Goal: Information Seeking & Learning: Check status

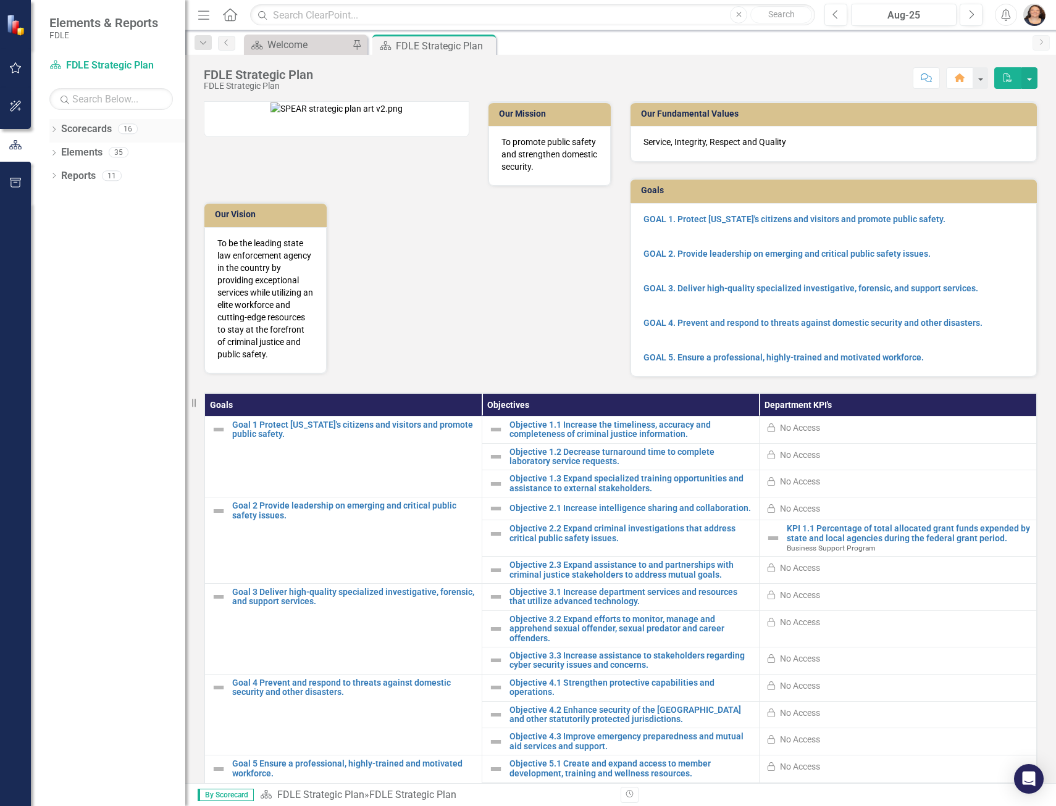
click at [52, 128] on icon "Dropdown" at bounding box center [53, 130] width 9 height 7
click at [61, 152] on icon "Dropdown" at bounding box center [60, 151] width 9 height 7
click at [76, 225] on icon "Dropdown" at bounding box center [72, 222] width 9 height 7
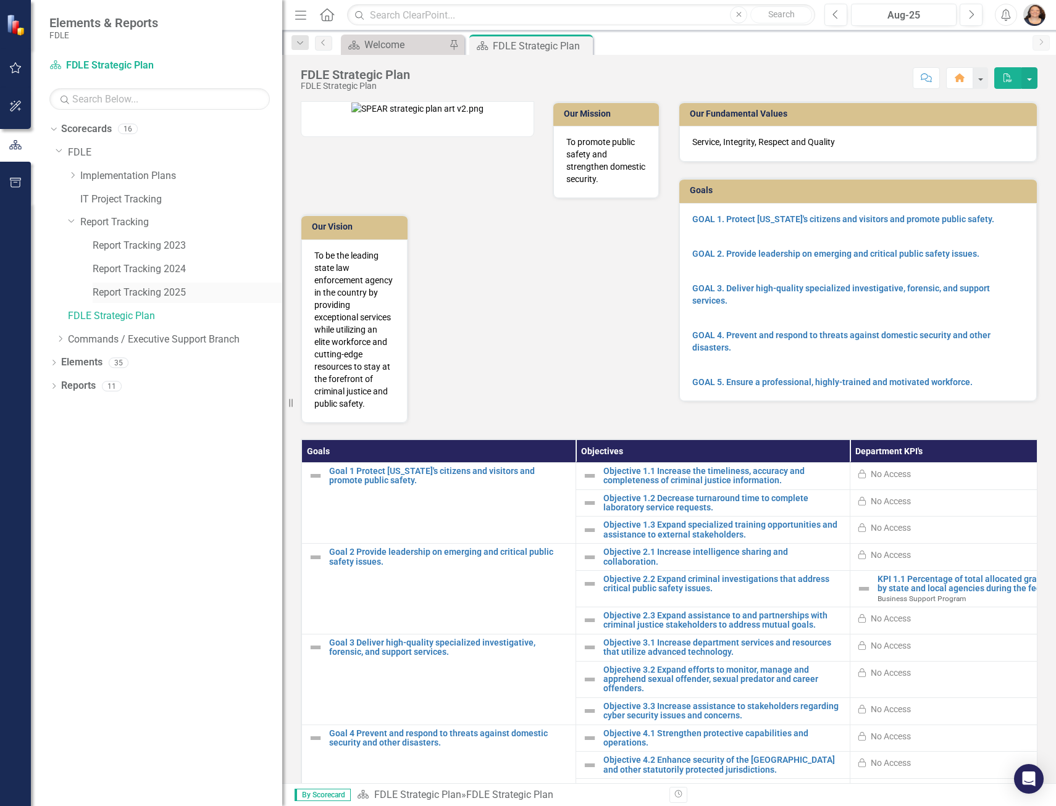
drag, startPoint x: 185, startPoint y: 279, endPoint x: 280, endPoint y: 285, distance: 94.6
click at [282, 285] on div "Resize" at bounding box center [287, 403] width 10 height 806
click at [152, 294] on link "Report Tracking 2025" at bounding box center [188, 293] width 190 height 14
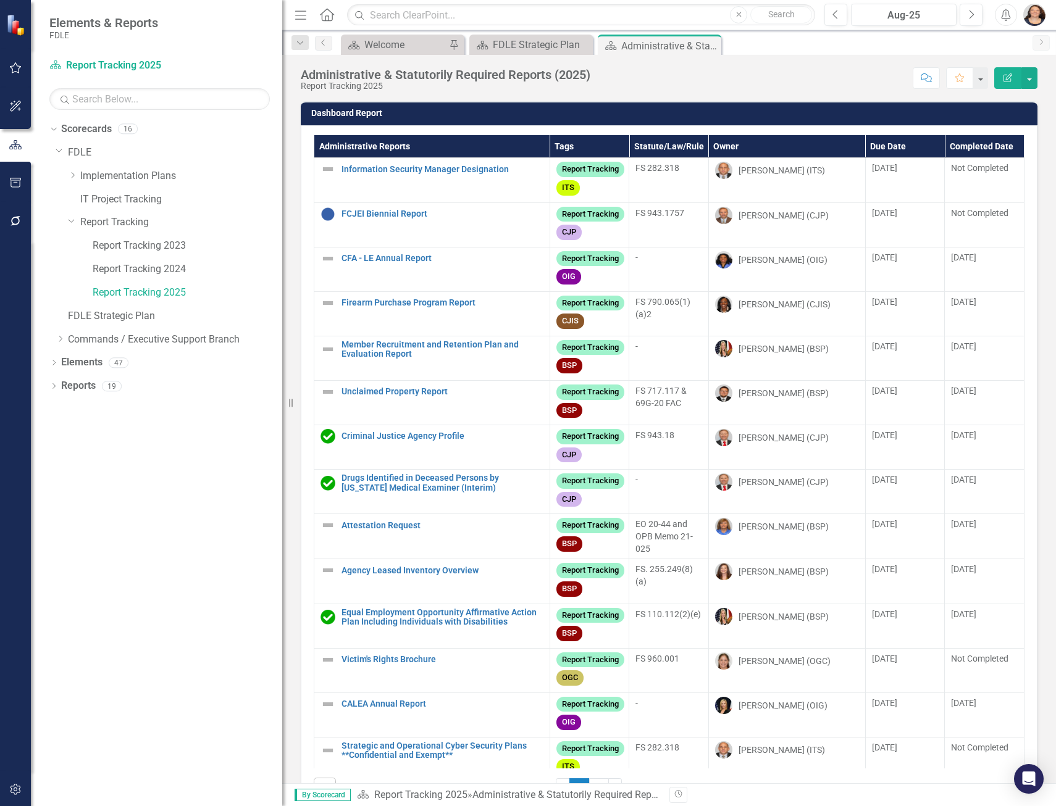
click at [718, 144] on th "Owner" at bounding box center [786, 146] width 157 height 23
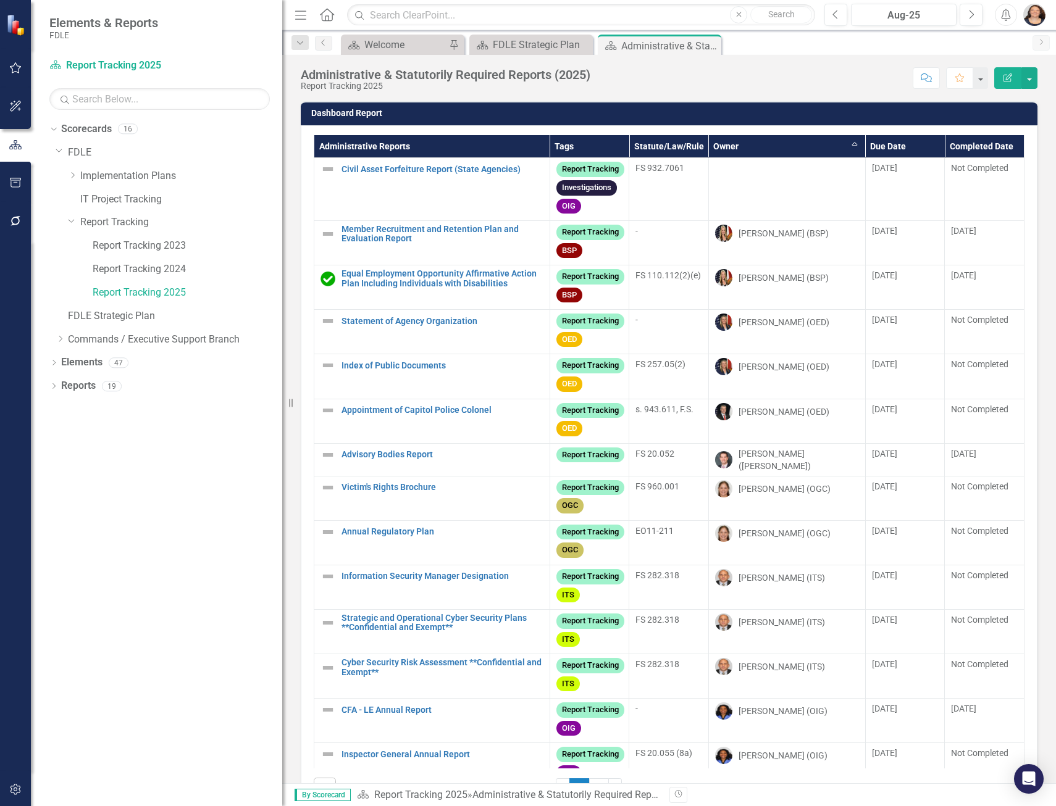
click at [718, 144] on th "Owner Sort Ascending" at bounding box center [786, 146] width 157 height 23
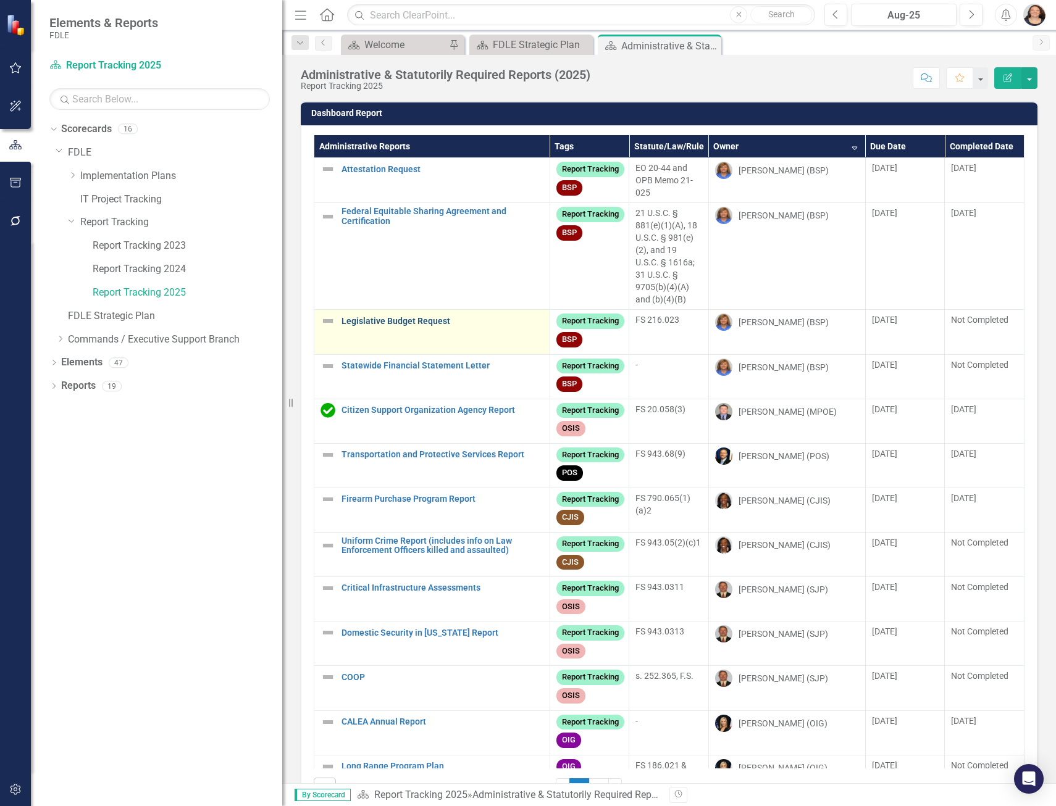
click at [420, 320] on link "Legislative Budget Request" at bounding box center [442, 321] width 202 height 9
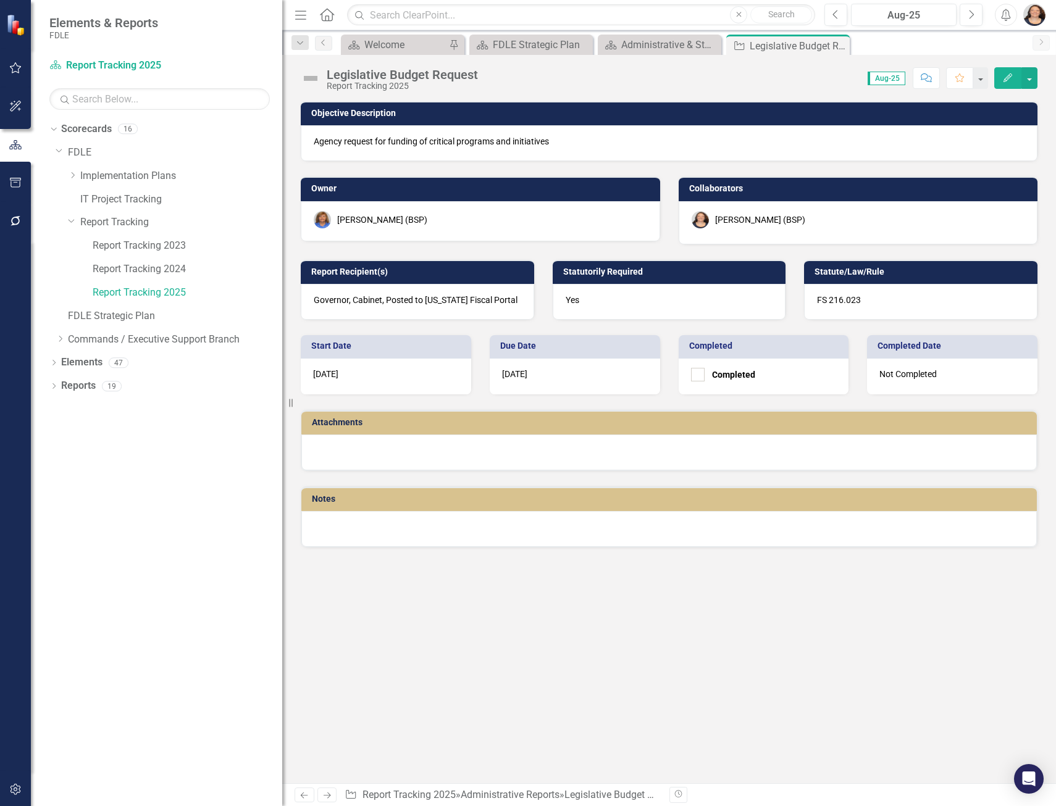
click at [375, 520] on div at bounding box center [668, 529] width 735 height 36
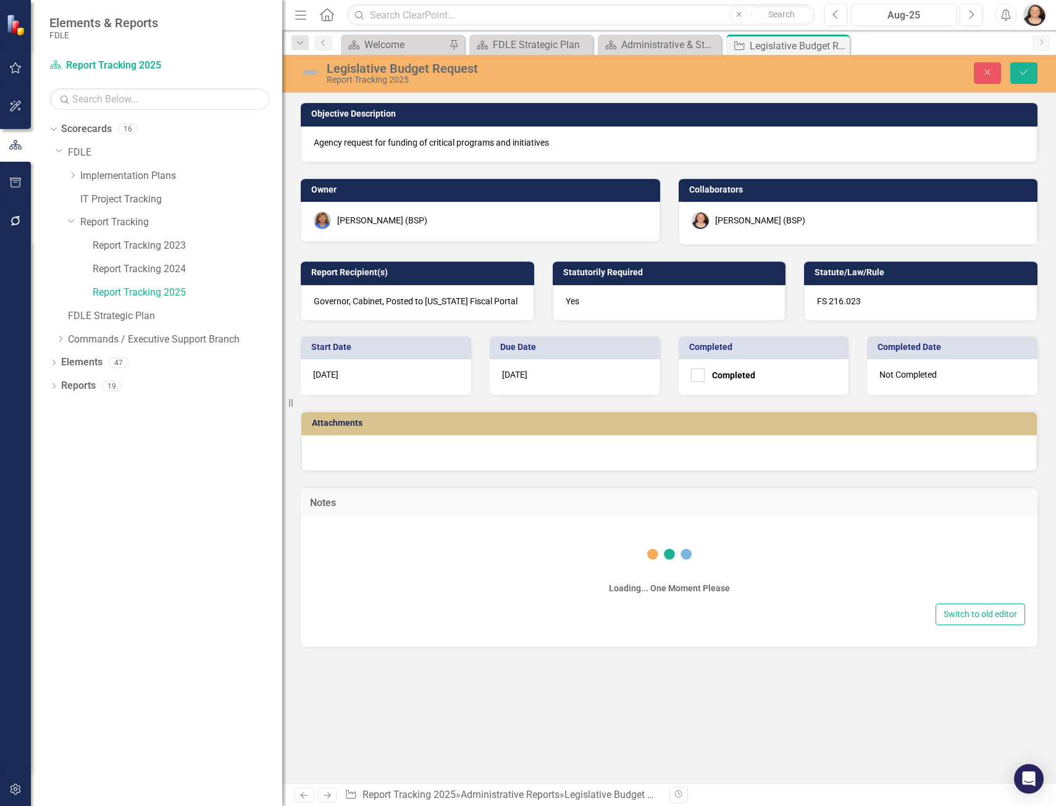
click at [402, 528] on div "Loading... One Moment Please" at bounding box center [669, 564] width 712 height 74
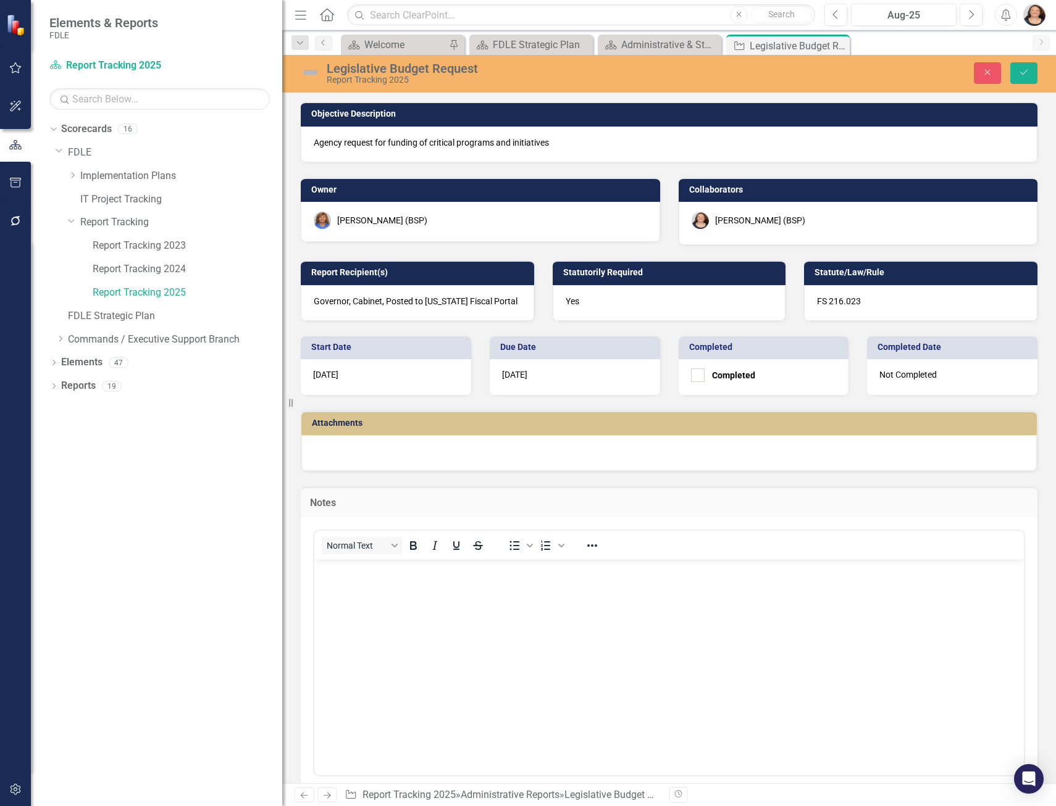
click at [391, 591] on body "Rich Text Area. Press ALT-0 for help." at bounding box center [668, 651] width 709 height 185
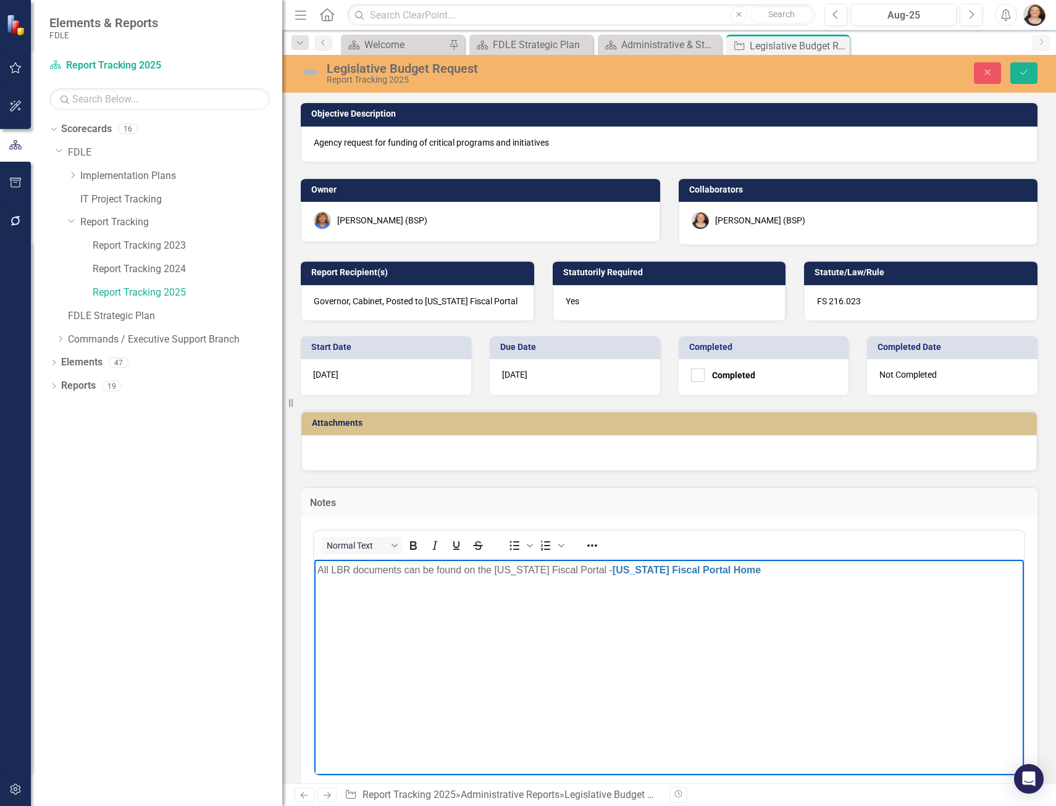
click at [725, 663] on body "All LBR documents can be found on the [US_STATE] Fiscal Portal - [US_STATE] Fis…" at bounding box center [668, 651] width 709 height 185
click at [630, 570] on link "[US_STATE] Fiscal Portal Home" at bounding box center [686, 569] width 148 height 10
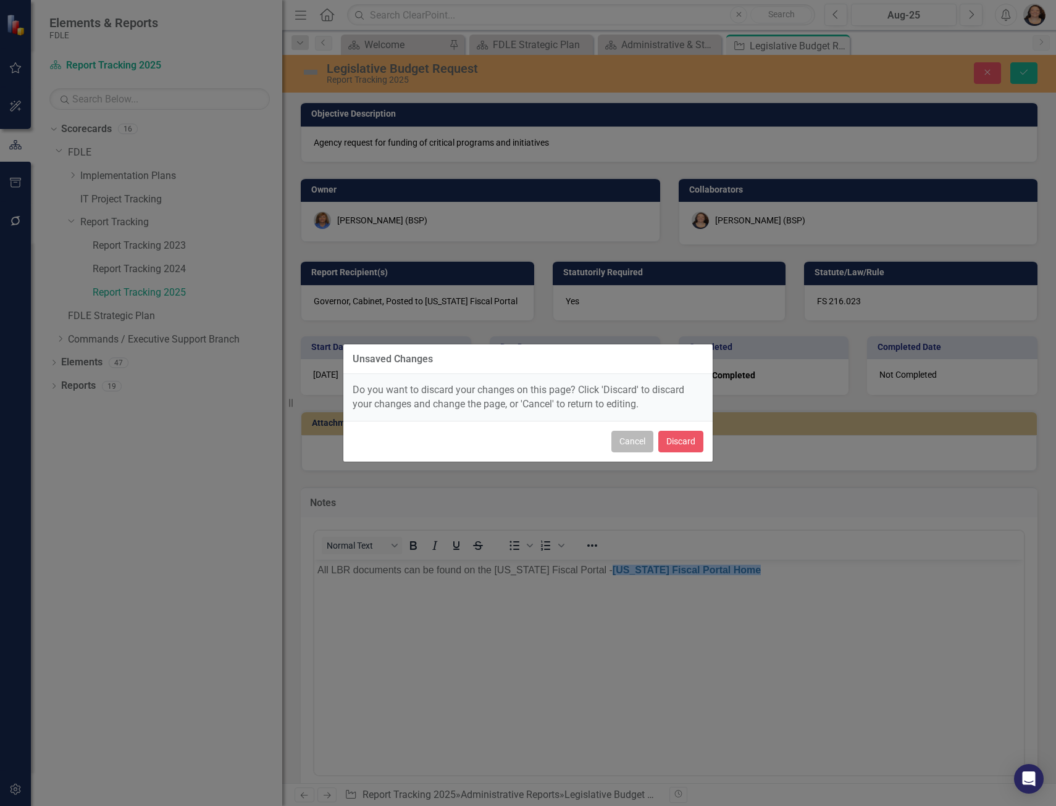
click at [640, 444] on button "Cancel" at bounding box center [632, 442] width 42 height 22
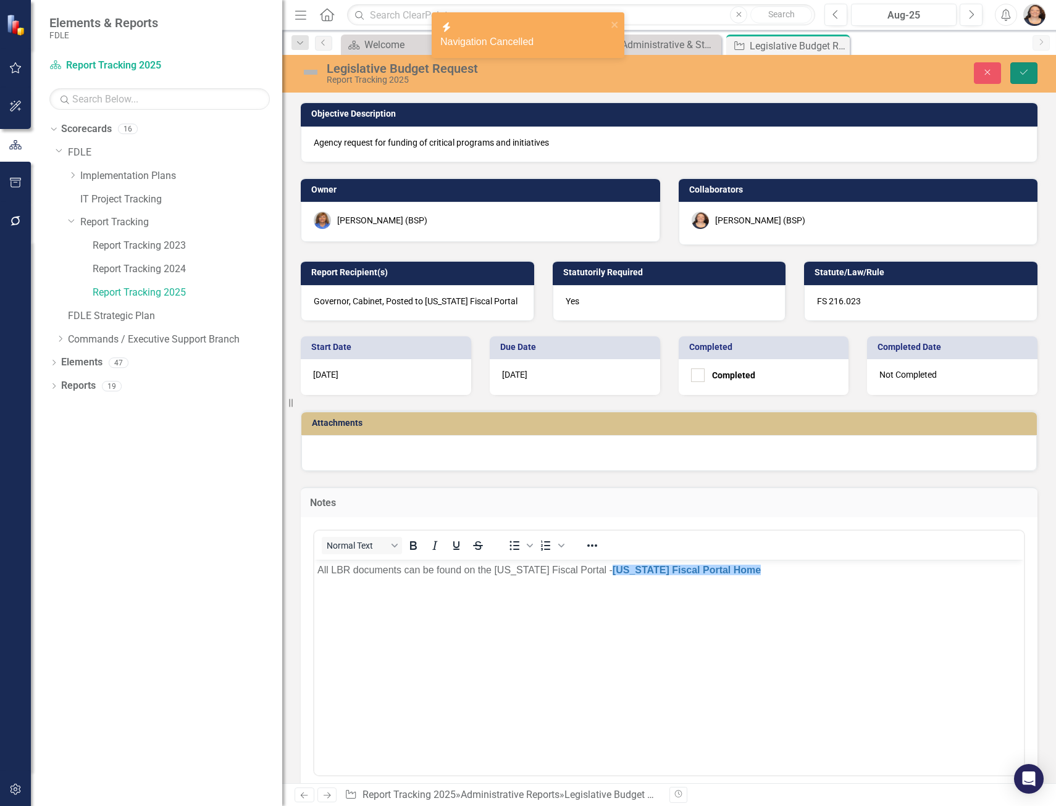
click at [1021, 77] on button "Save" at bounding box center [1023, 73] width 27 height 22
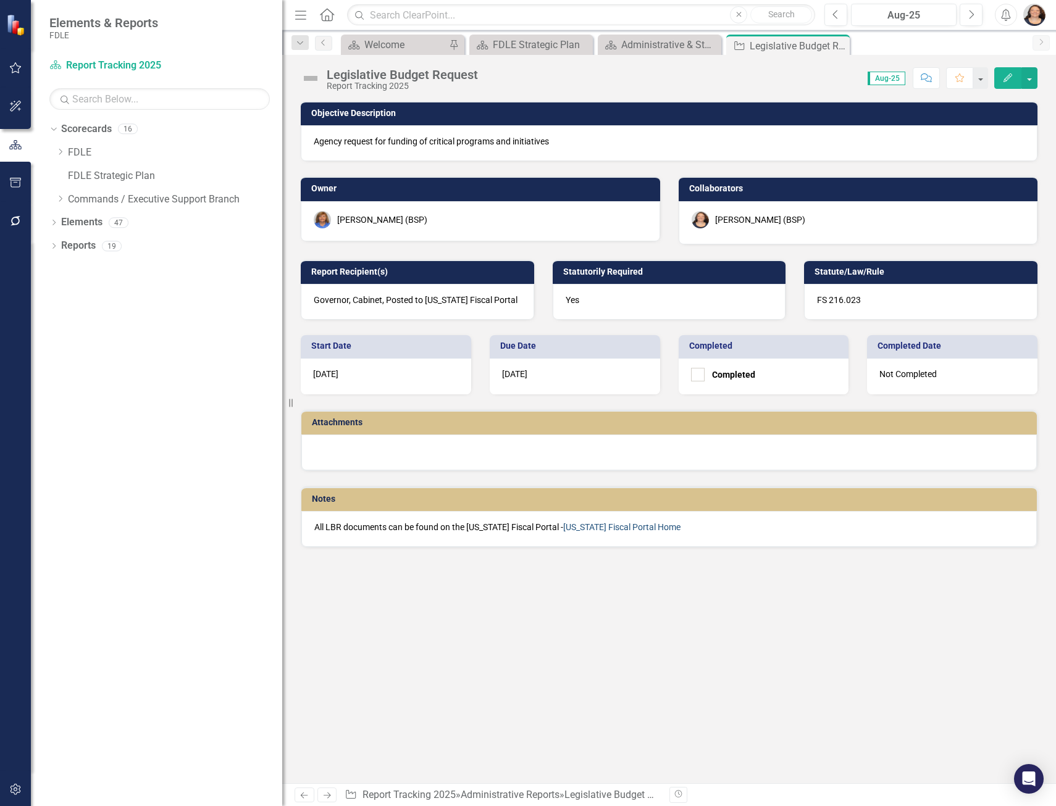
click at [602, 524] on link "[US_STATE] Fiscal Portal Home" at bounding box center [621, 527] width 117 height 10
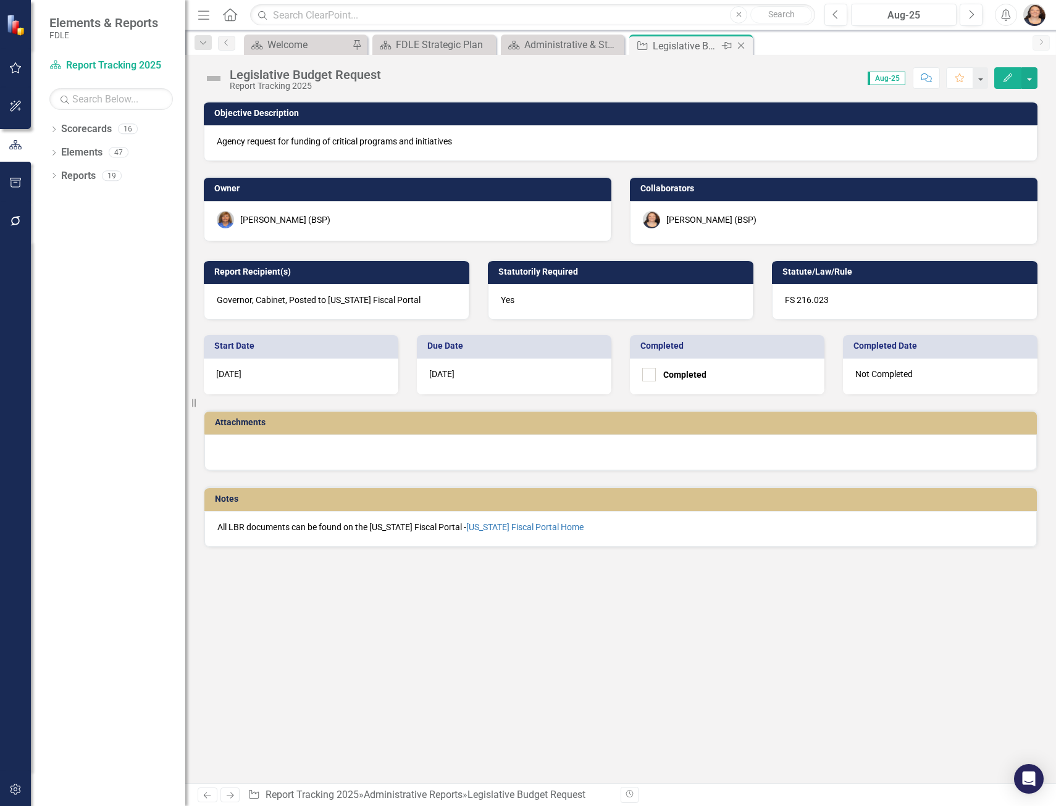
click at [748, 44] on div "Close" at bounding box center [741, 45] width 15 height 15
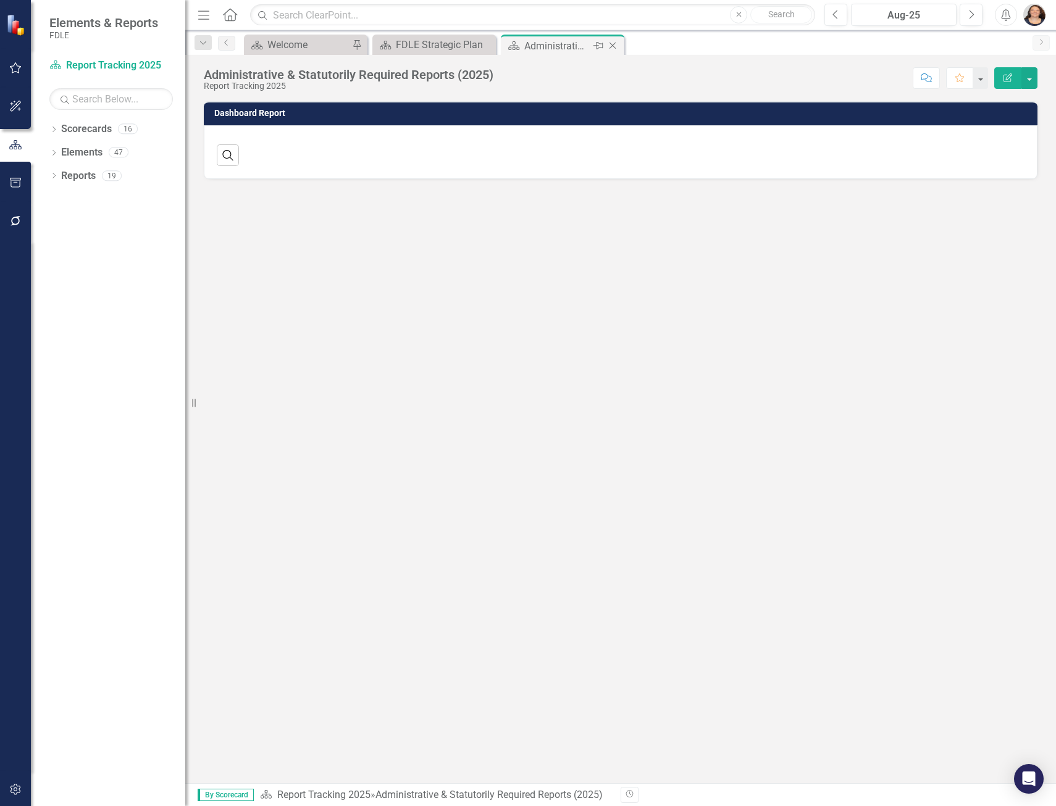
click at [617, 45] on icon "Close" at bounding box center [612, 46] width 12 height 10
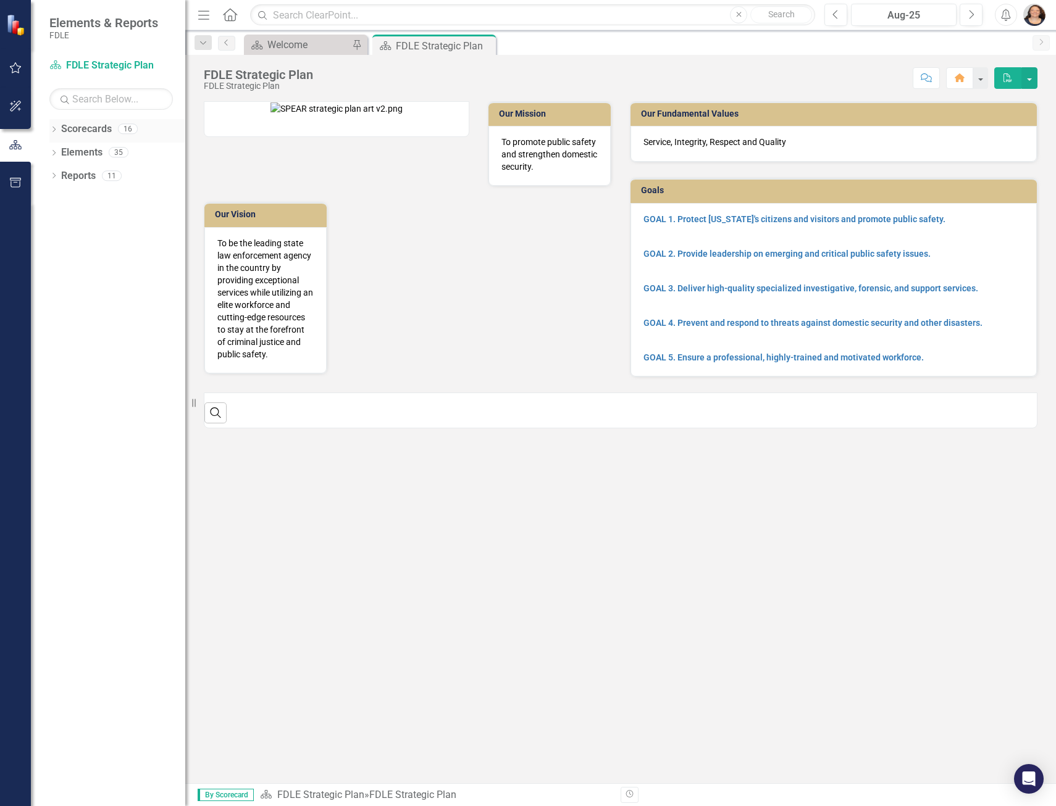
click at [56, 133] on icon "Dropdown" at bounding box center [53, 130] width 9 height 7
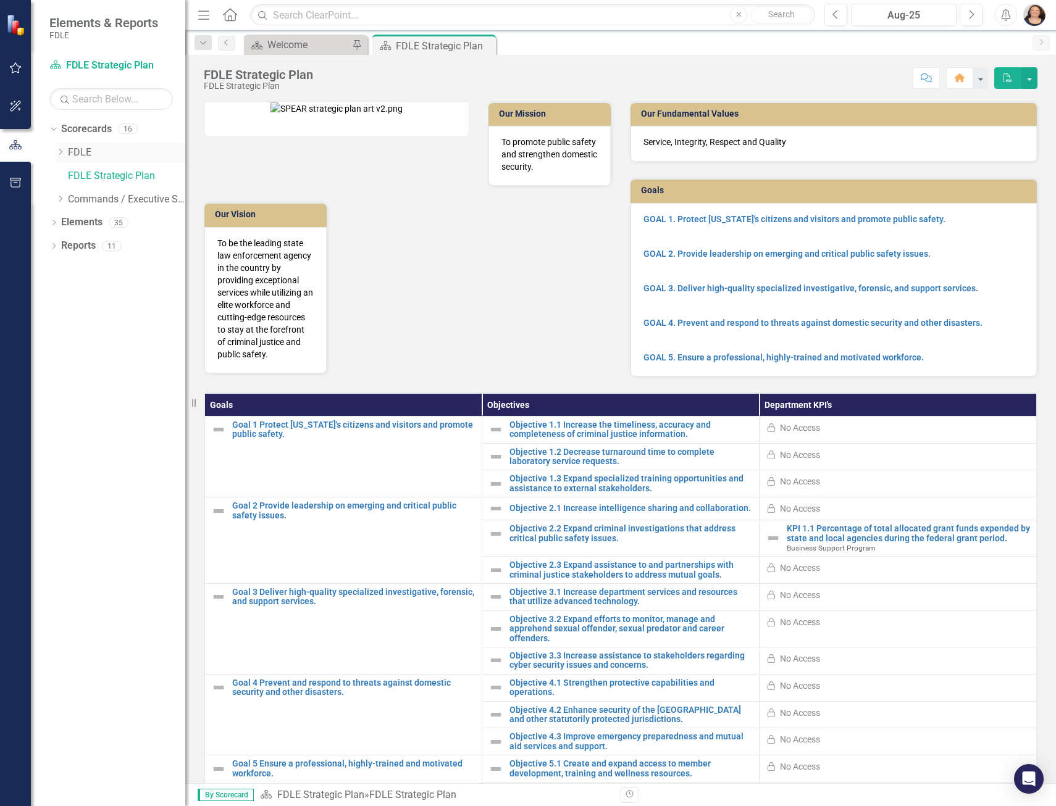
click at [59, 149] on icon at bounding box center [60, 152] width 3 height 6
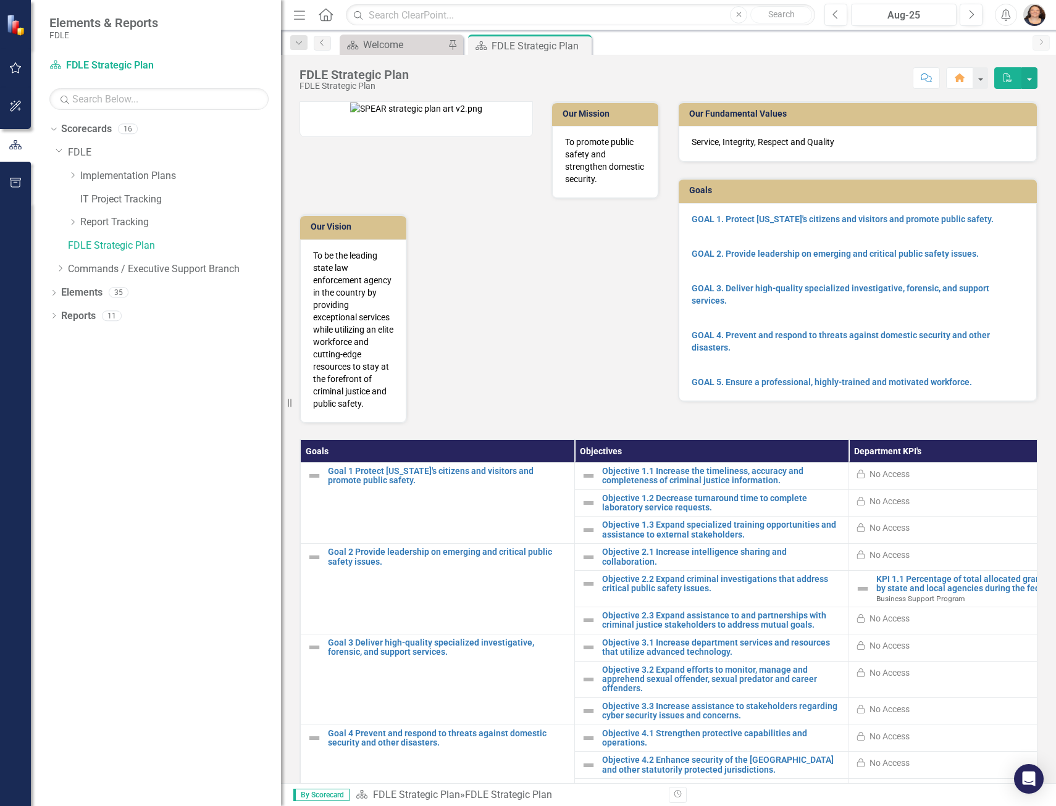
drag, startPoint x: 187, startPoint y: 195, endPoint x: 278, endPoint y: 202, distance: 91.6
click at [281, 202] on div "Resize" at bounding box center [286, 403] width 10 height 806
click at [91, 244] on link "FDLE Strategic Plan" at bounding box center [173, 246] width 210 height 14
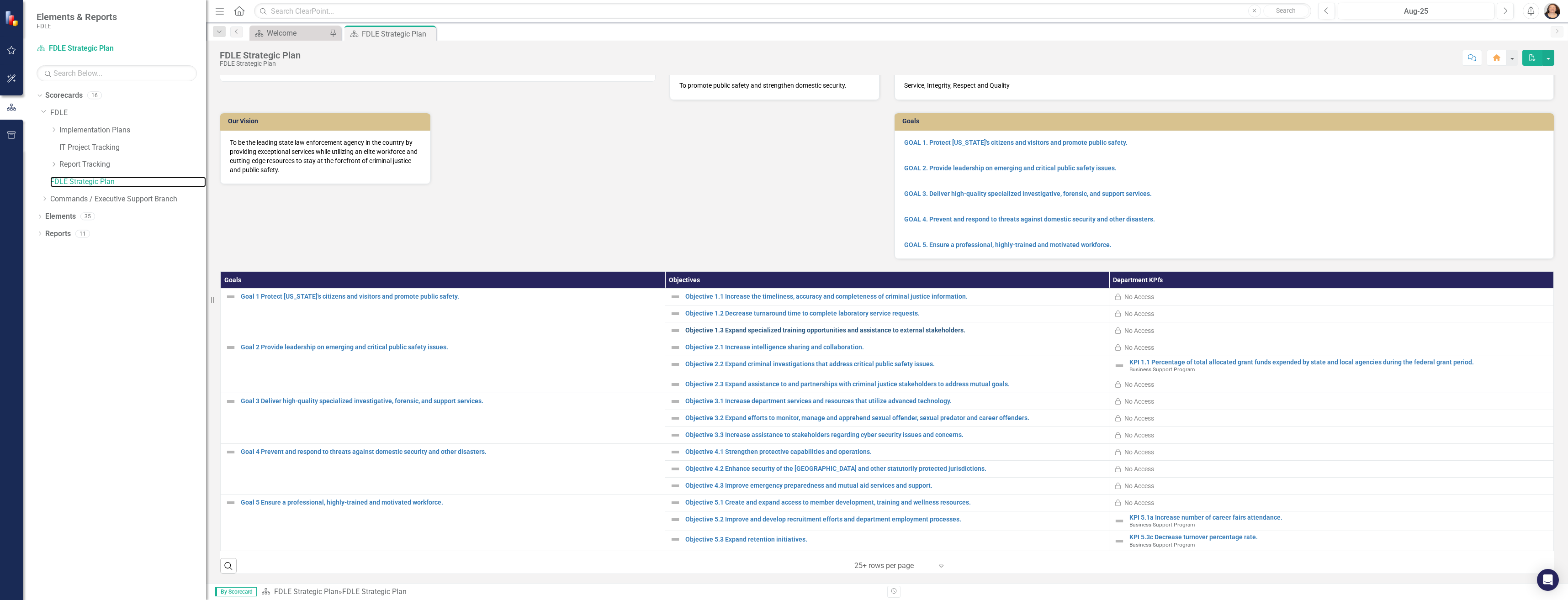
scroll to position [32, 0]
click at [781, 570] on div at bounding box center [892, 566] width 78 height 13
click at [781, 548] on div "Display All Rows" at bounding box center [898, 550] width 86 height 10
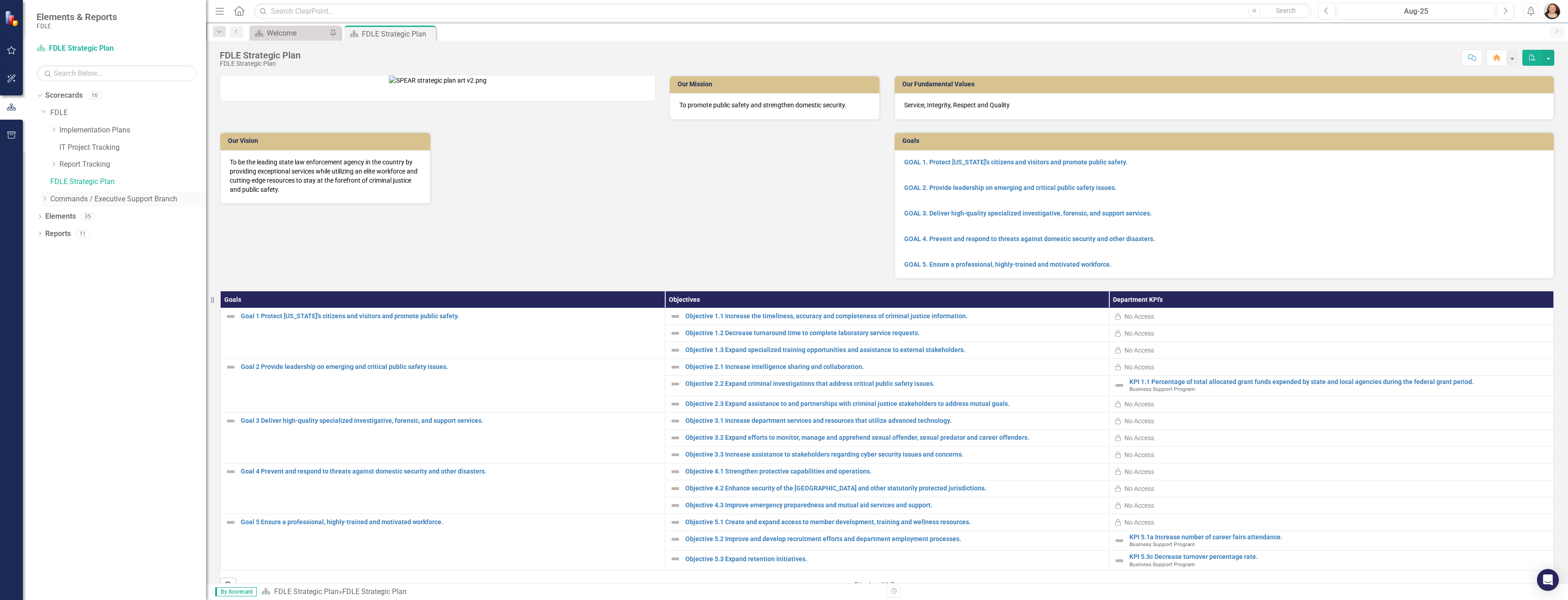
click at [44, 200] on icon "Dropdown" at bounding box center [44, 198] width 7 height 5
click at [55, 218] on icon "Dropdown" at bounding box center [53, 215] width 7 height 5
click at [64, 235] on icon "Dropdown" at bounding box center [62, 233] width 7 height 5
click at [116, 235] on link "Business Support Program" at bounding box center [138, 234] width 138 height 10
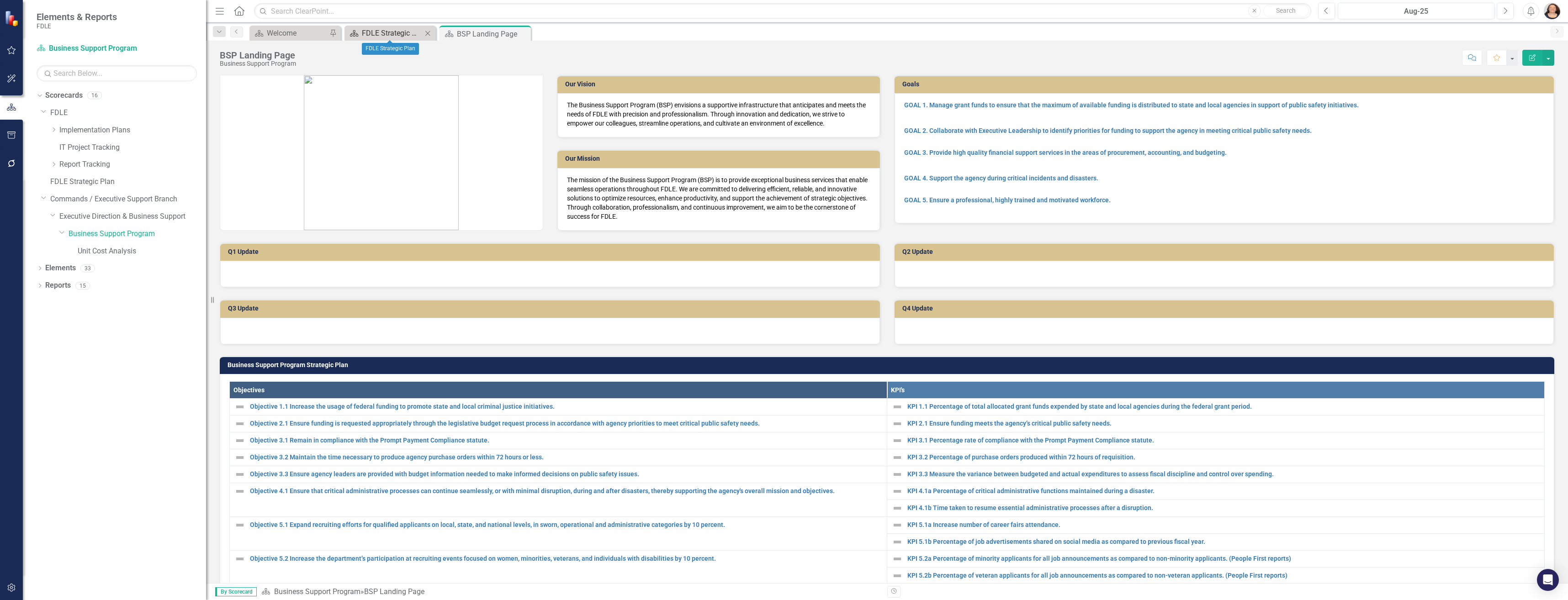
click at [392, 36] on div "FDLE Strategic Plan" at bounding box center [391, 33] width 60 height 11
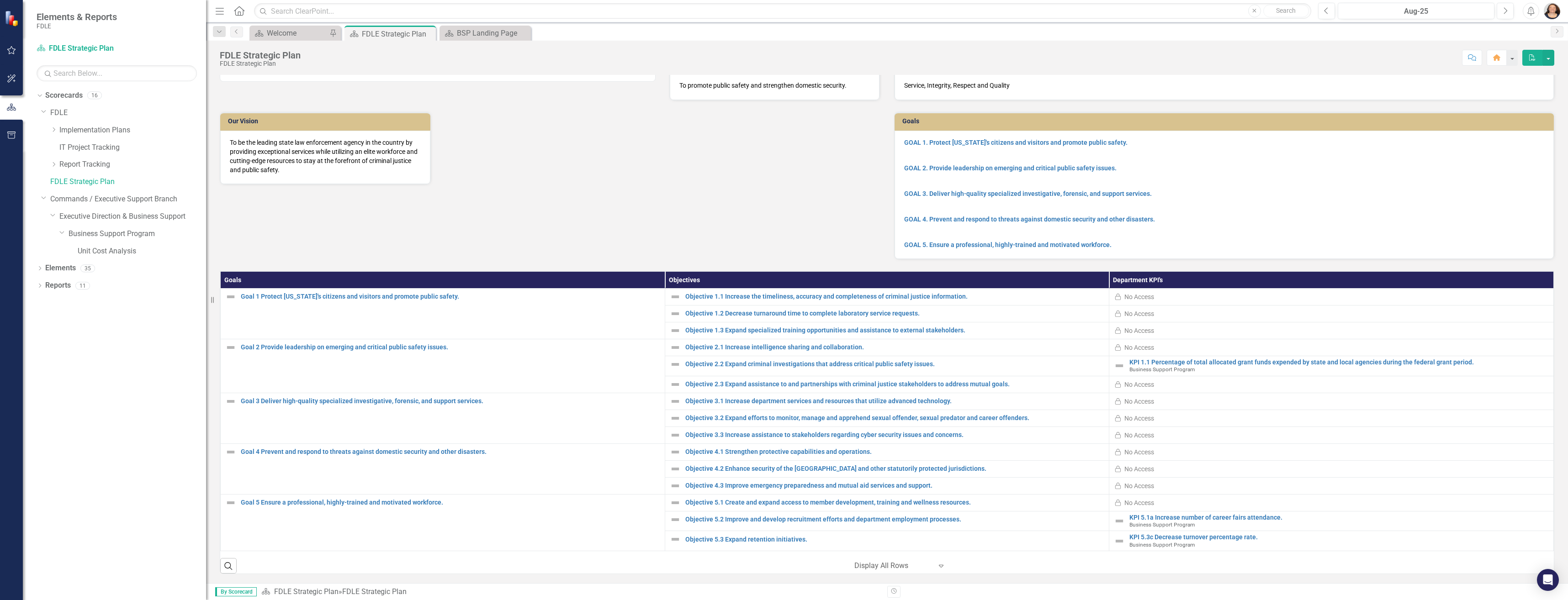
scroll to position [32, 0]
click at [482, 33] on div "BSP Landing Page" at bounding box center [486, 33] width 60 height 11
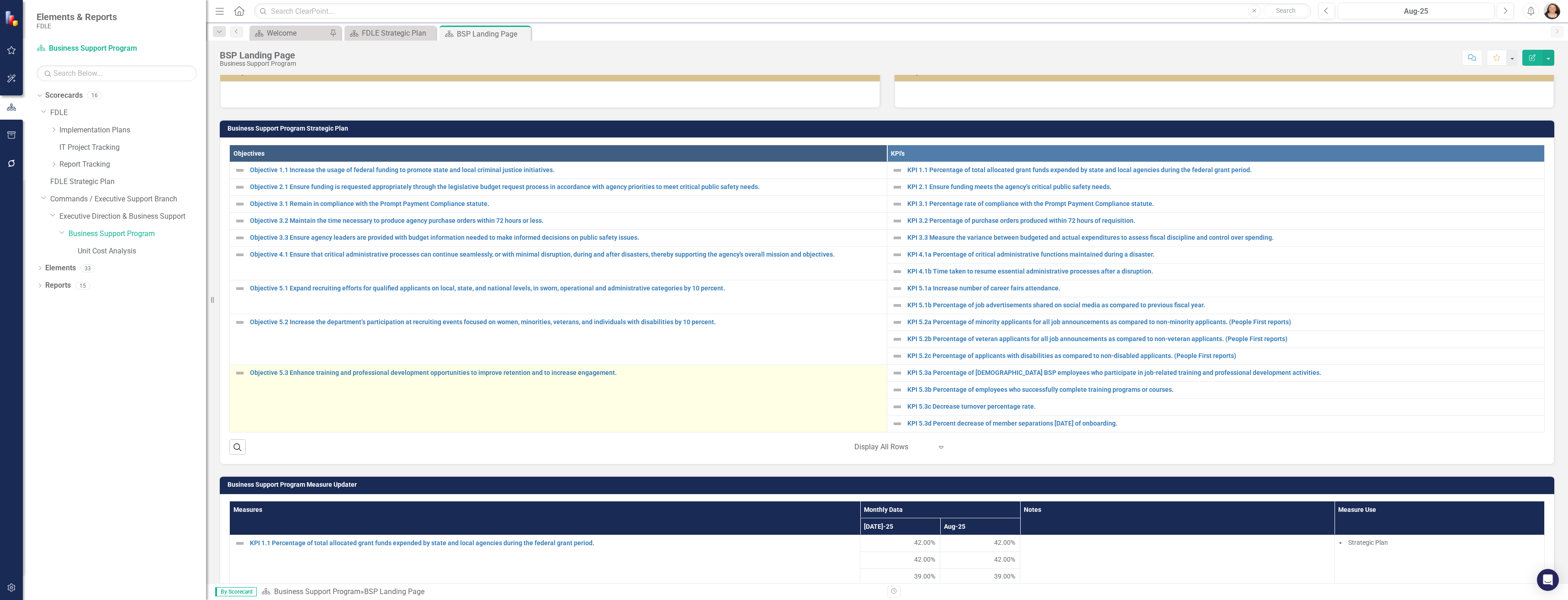
scroll to position [229, 0]
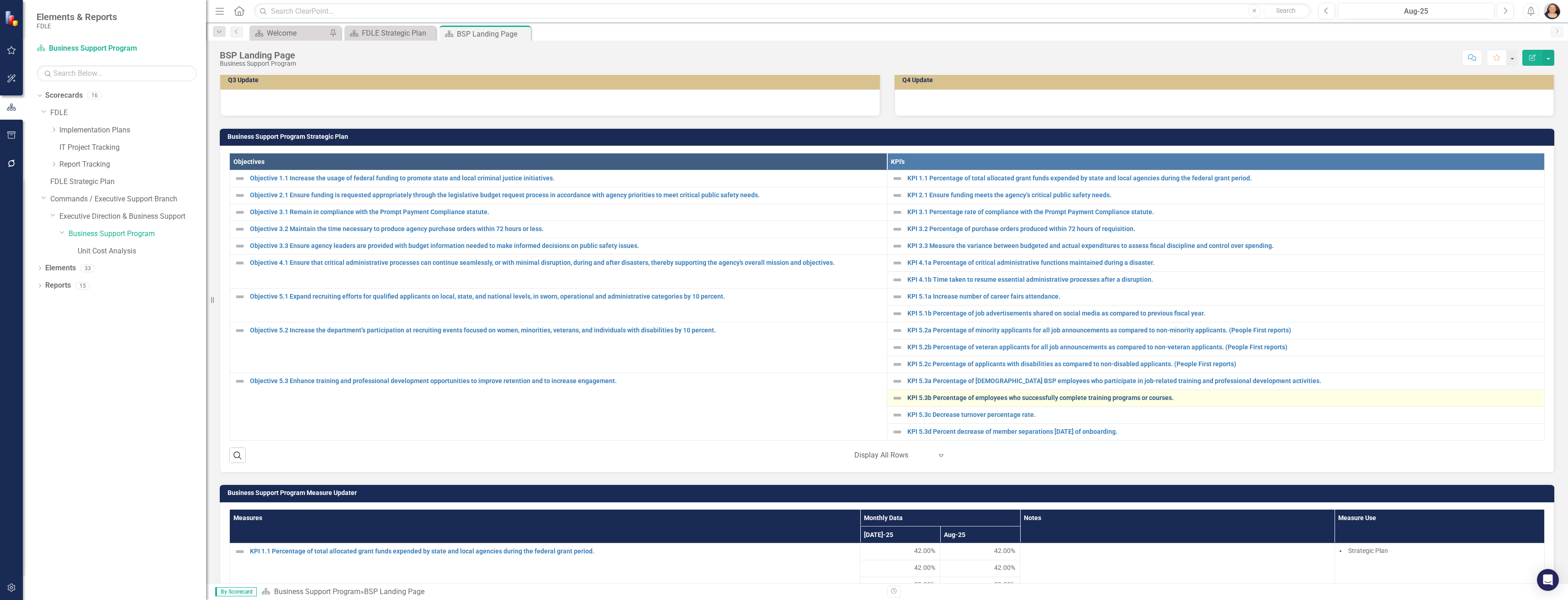
click at [781, 400] on link "KPI 5.3b Percentage of employees who successfully complete training programs or…" at bounding box center [1223, 397] width 632 height 7
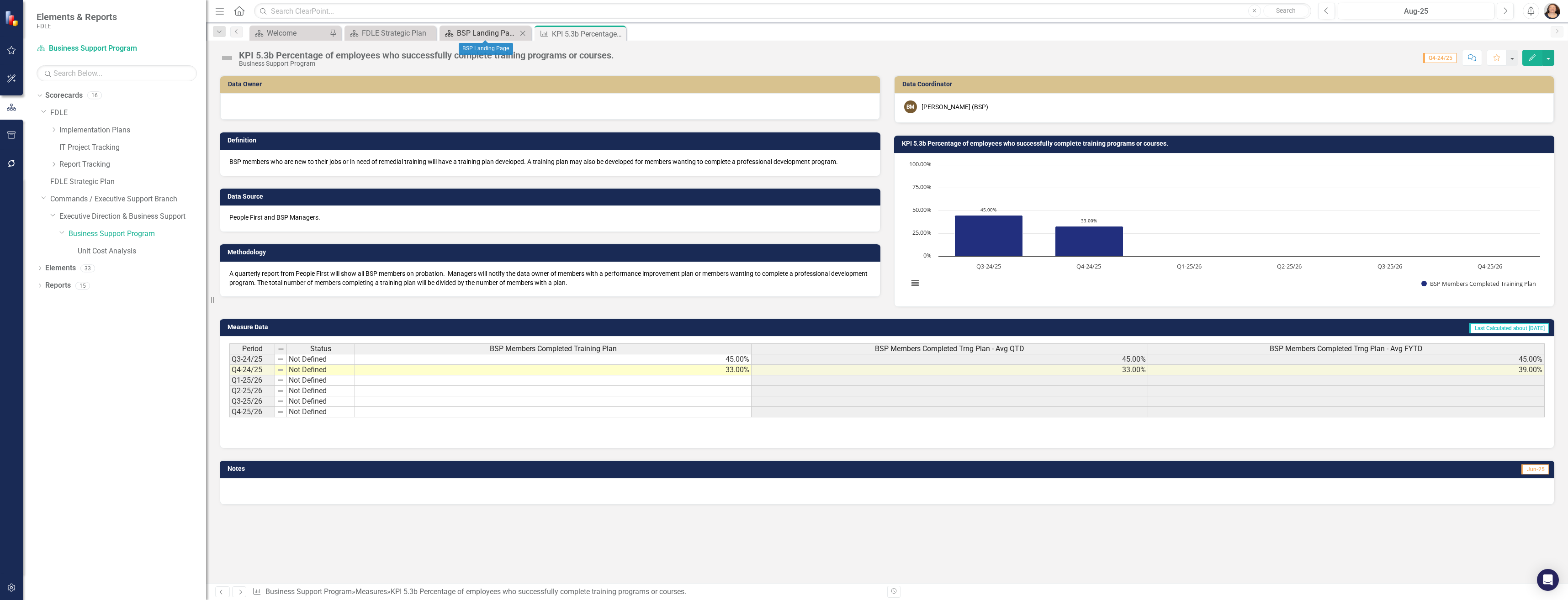
click at [496, 33] on div "BSP Landing Page" at bounding box center [486, 33] width 60 height 11
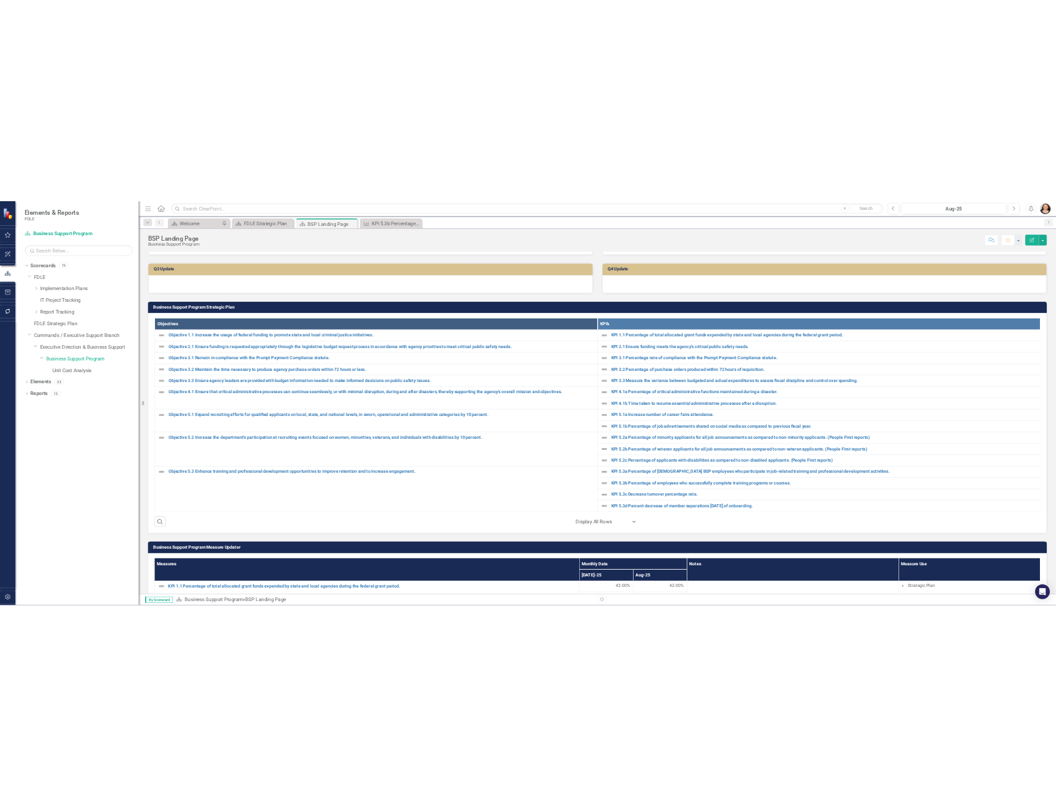
scroll to position [309, 0]
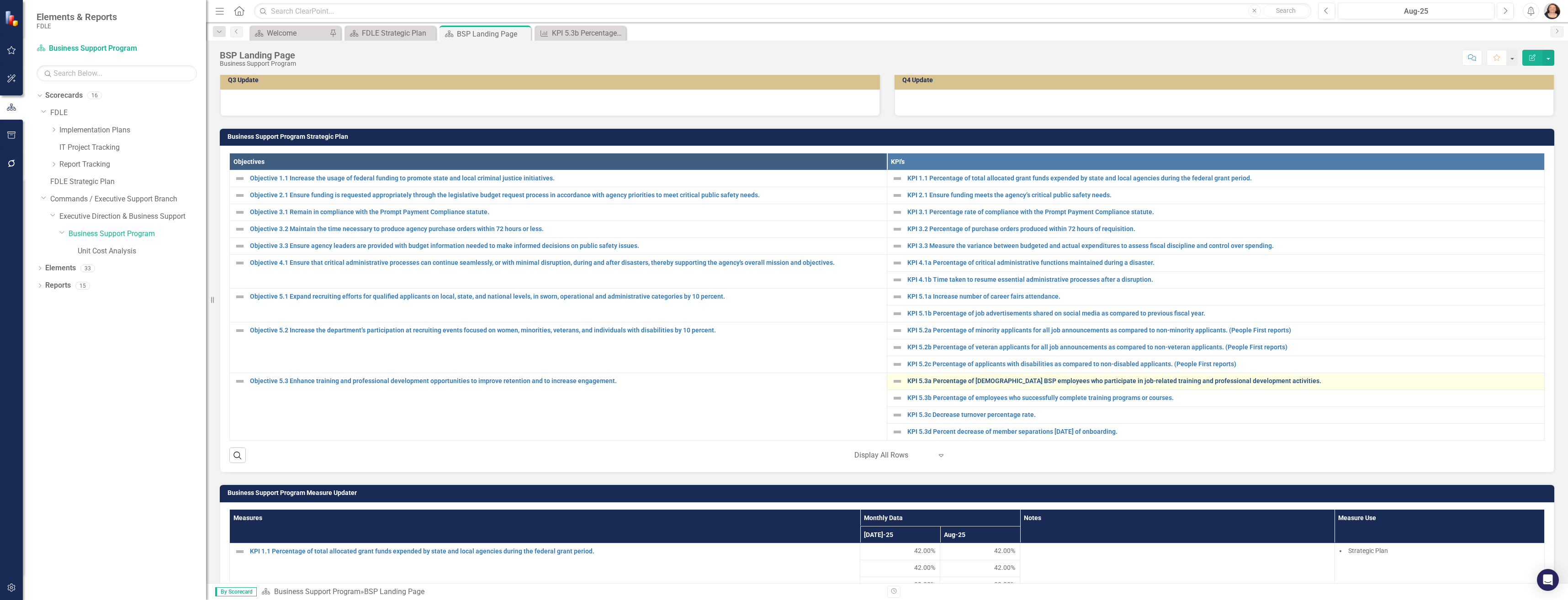
click at [781, 381] on link "KPI 5.3a Percentage of full-time BSP employees who participate in job-related t…" at bounding box center [1223, 381] width 632 height 7
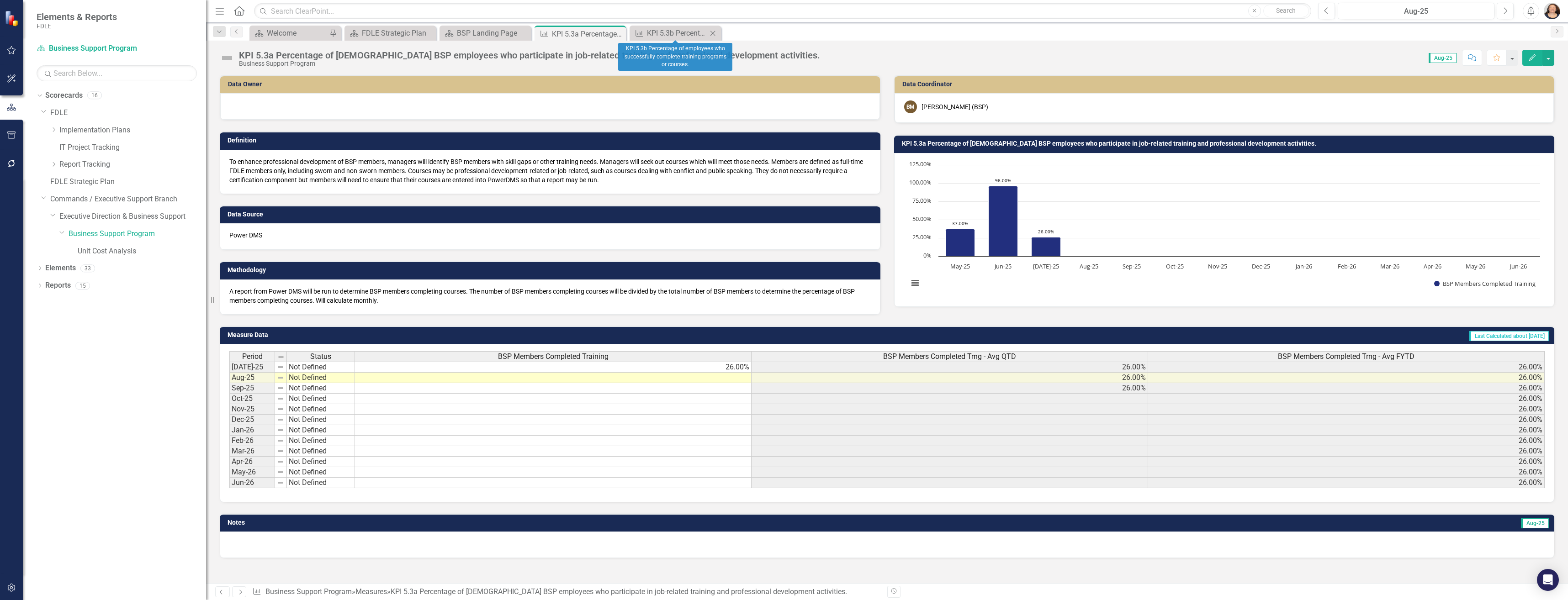
click at [712, 35] on icon "Close" at bounding box center [713, 33] width 9 height 7
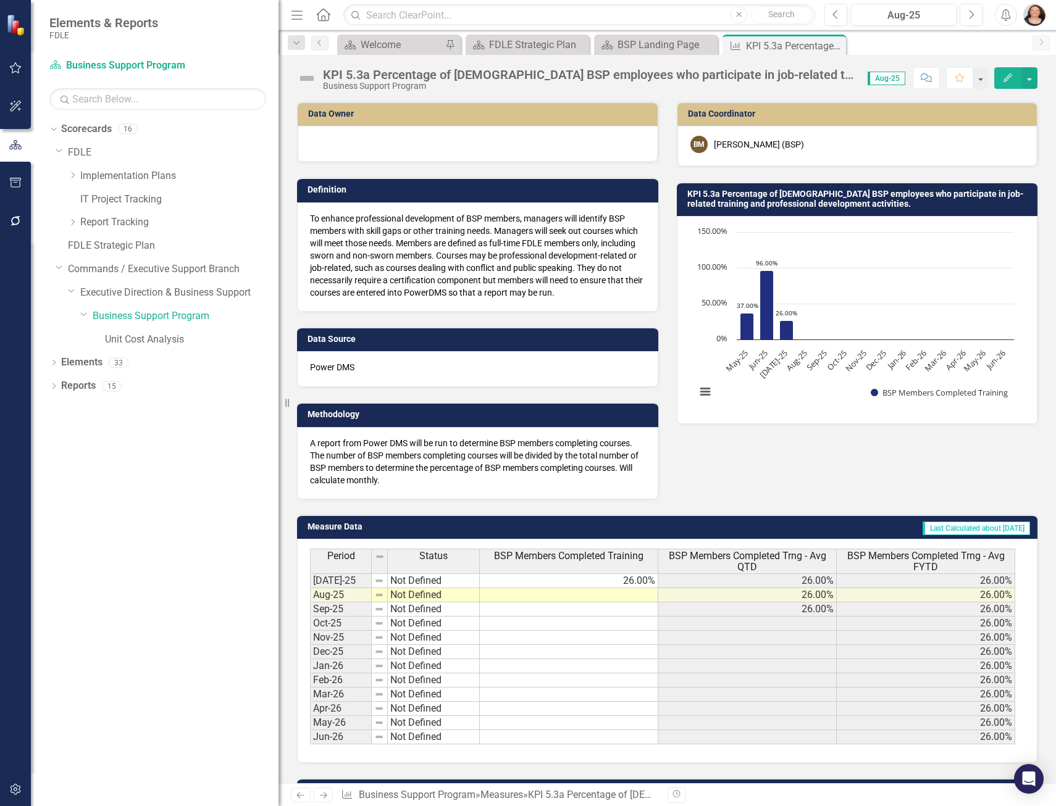
click at [140, 466] on div "Dropdown Scorecards 16 Dropdown FDLE Dropdown Implementation Plans Implementati…" at bounding box center [155, 462] width 248 height 687
